Goal: Transaction & Acquisition: Download file/media

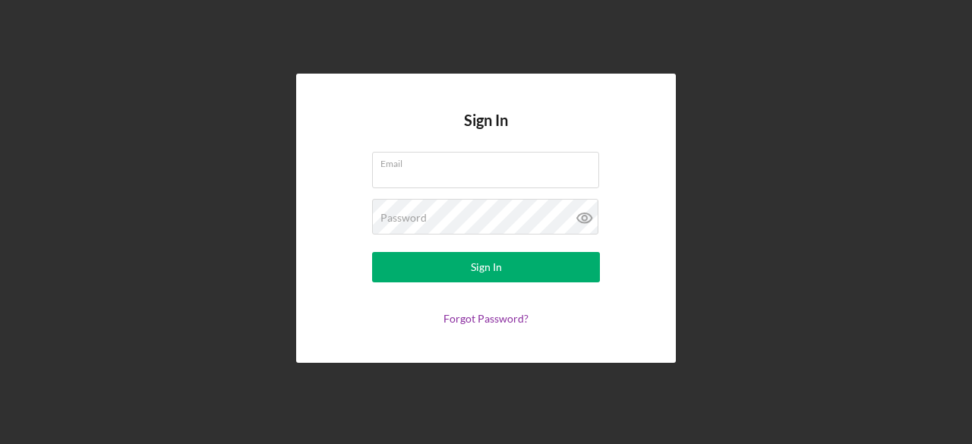
type input "r"
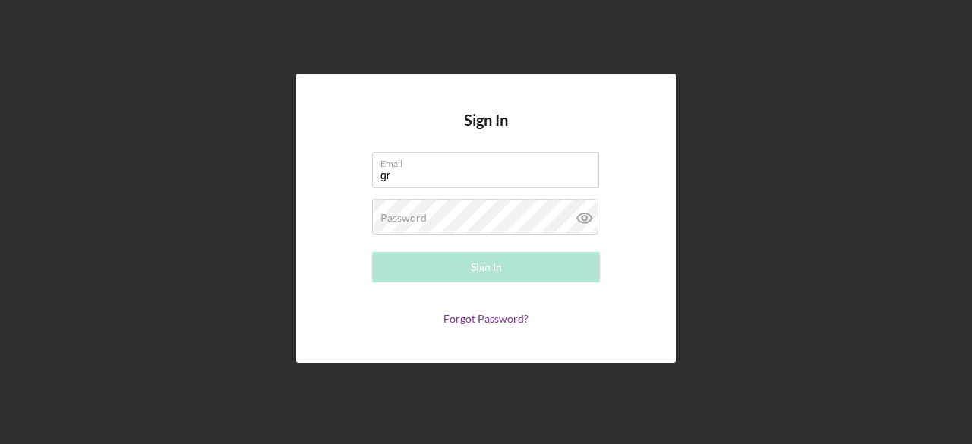
type input "g"
type input "[EMAIL_ADDRESS][DOMAIN_NAME]"
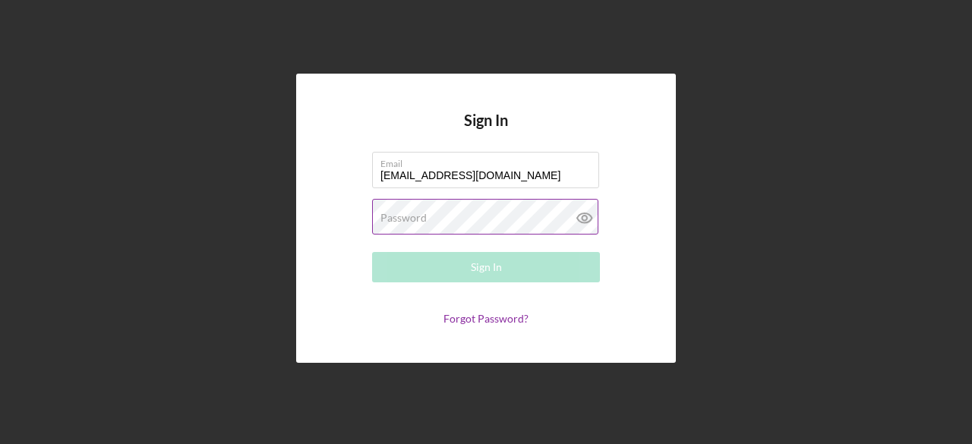
click at [471, 214] on div "Password Required" at bounding box center [486, 218] width 228 height 38
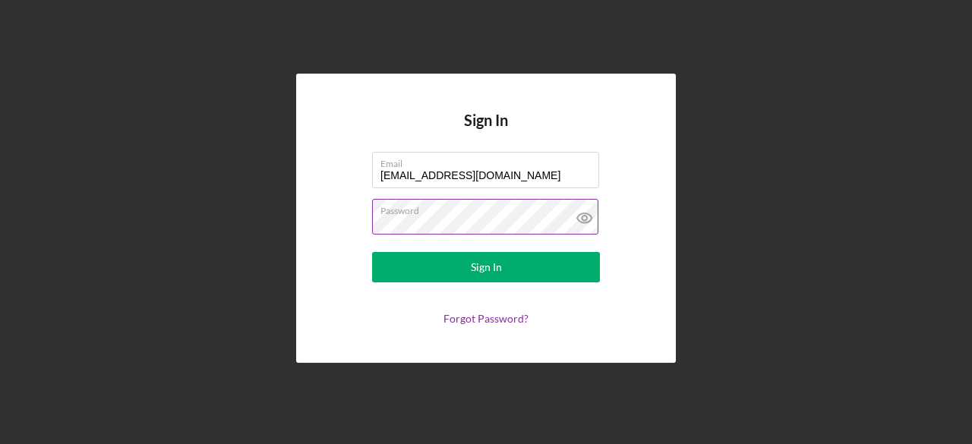
click at [372, 252] on button "Sign In" at bounding box center [486, 267] width 228 height 30
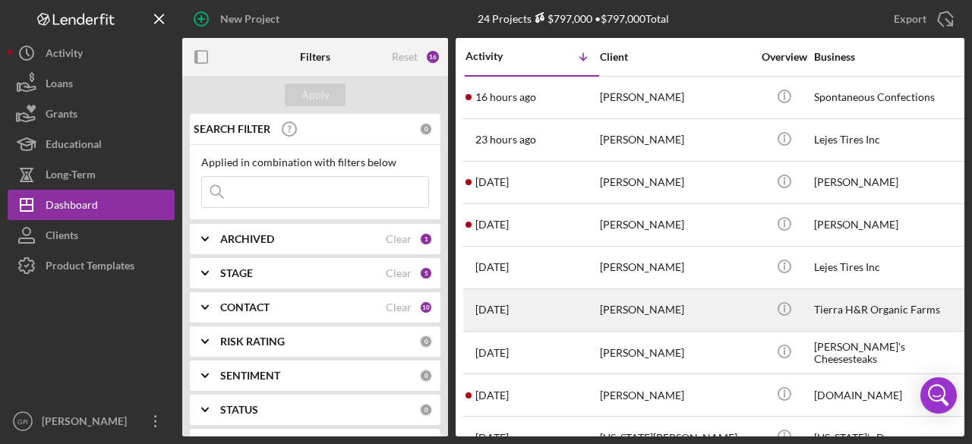
click at [580, 299] on div "[DATE] [PERSON_NAME]" at bounding box center [532, 310] width 133 height 40
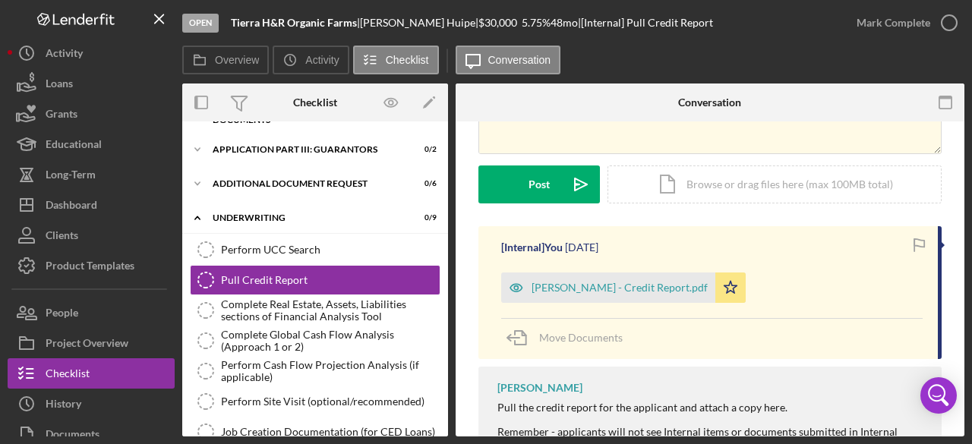
scroll to position [213, 0]
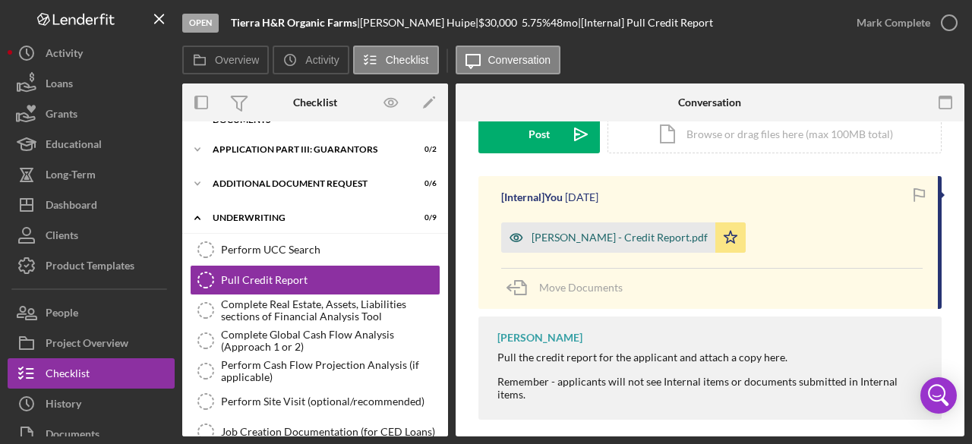
click at [616, 238] on div "[PERSON_NAME] - Credit Report.pdf" at bounding box center [620, 238] width 176 height 12
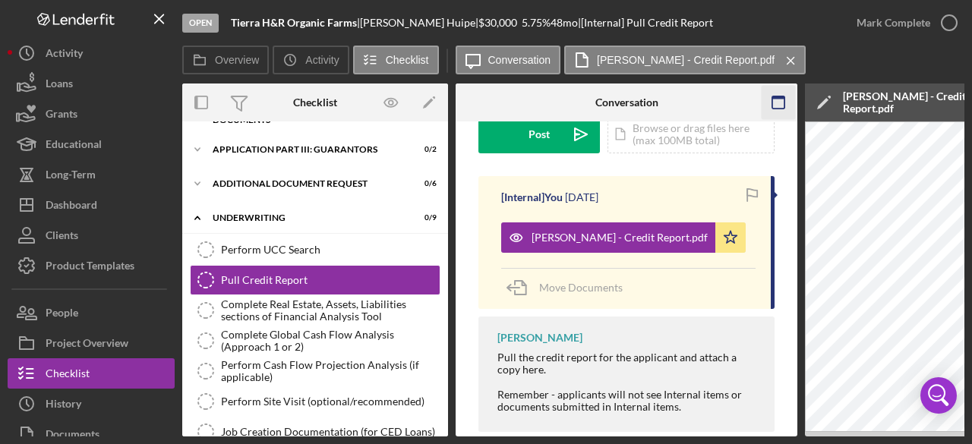
click at [776, 110] on icon "button" at bounding box center [779, 103] width 34 height 34
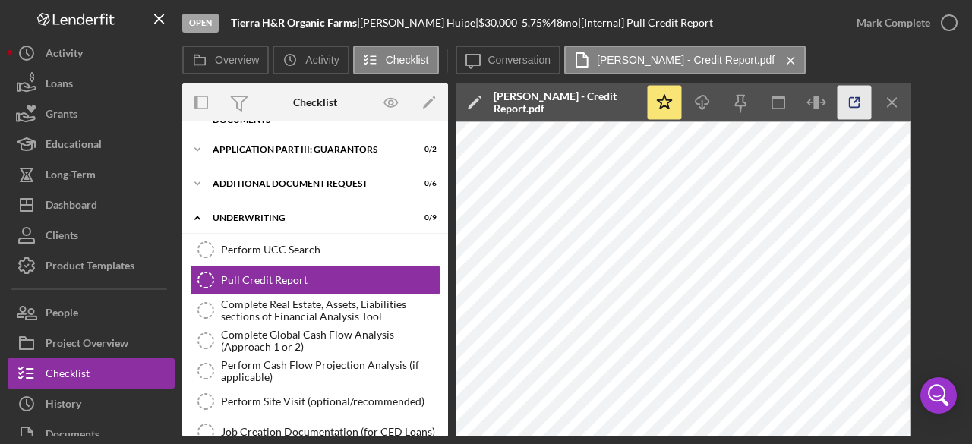
click at [841, 109] on icon "button" at bounding box center [855, 103] width 34 height 34
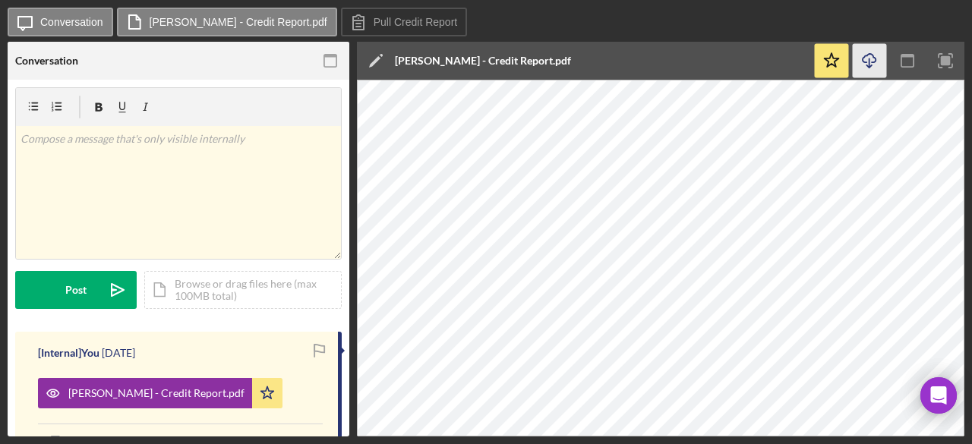
click at [872, 61] on icon "Icon/Download" at bounding box center [870, 61] width 34 height 34
